Goal: Find specific page/section: Find specific page/section

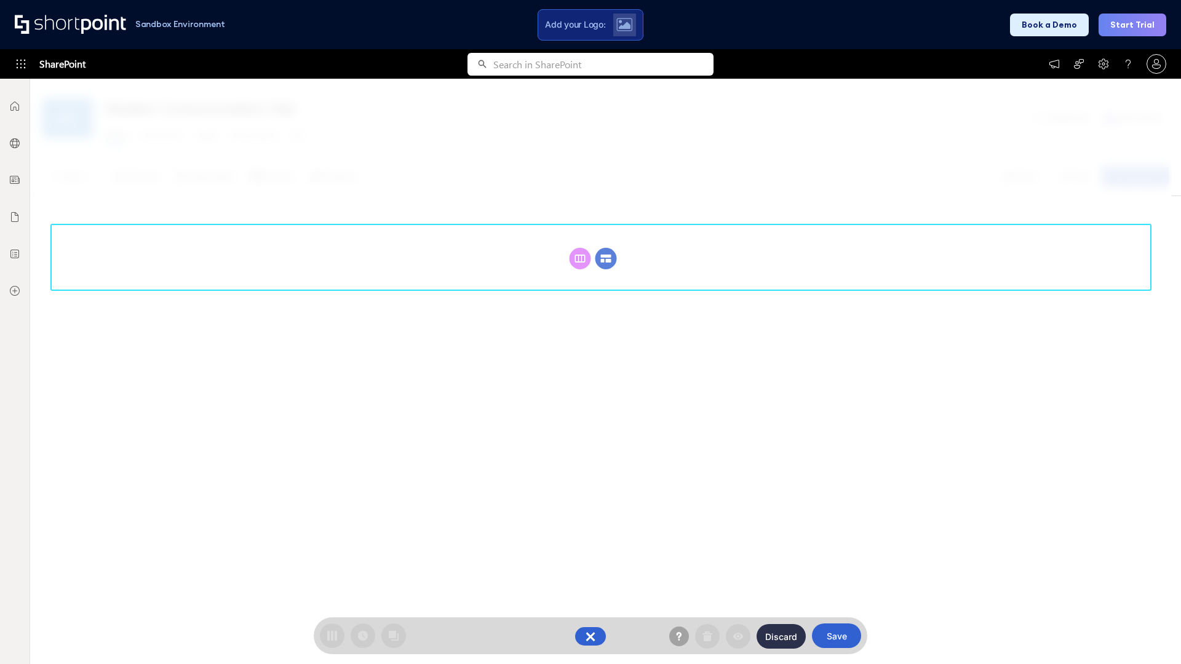
click at [606, 258] on circle at bounding box center [606, 259] width 22 height 22
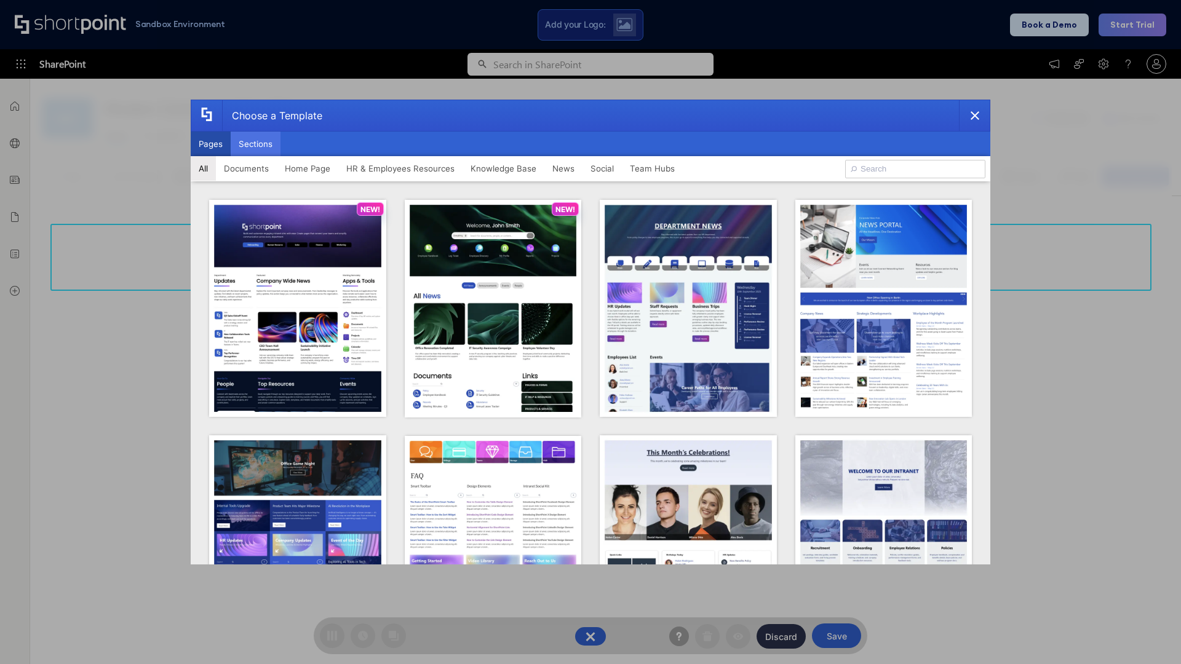
click at [255, 144] on button "Sections" at bounding box center [256, 144] width 50 height 25
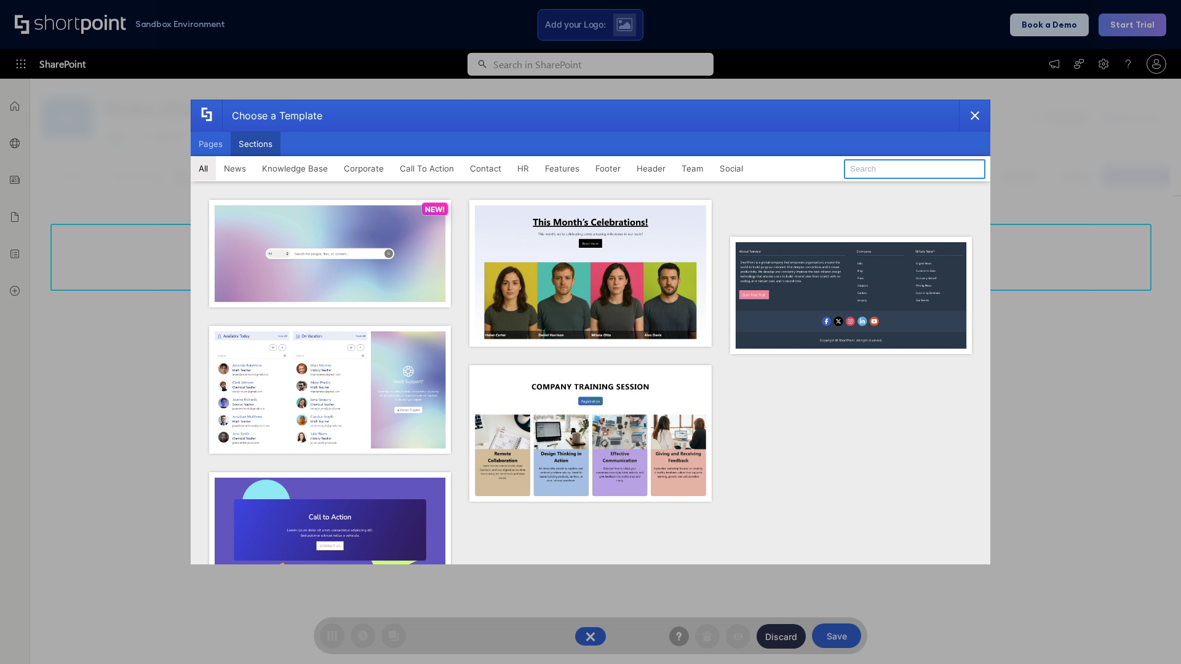
type input "Search"
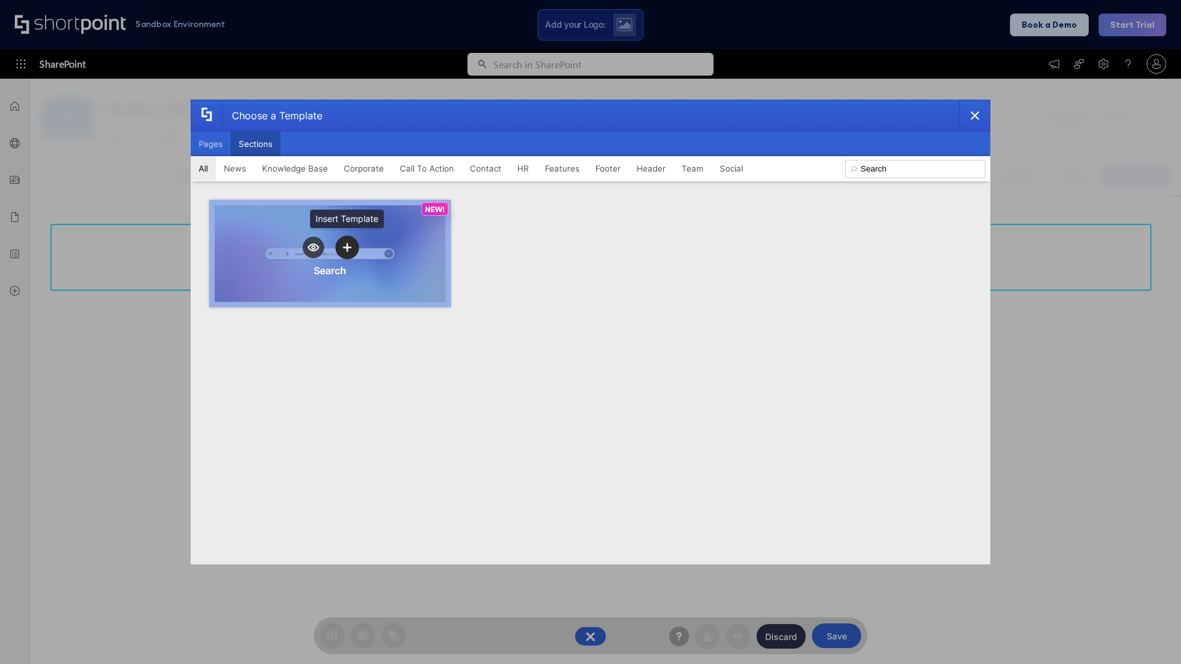
click at [347, 247] on icon "template selector" at bounding box center [346, 247] width 9 height 9
